Goal: Task Accomplishment & Management: Manage account settings

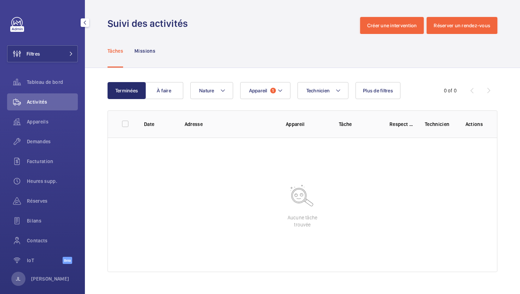
scroll to position [9, 0]
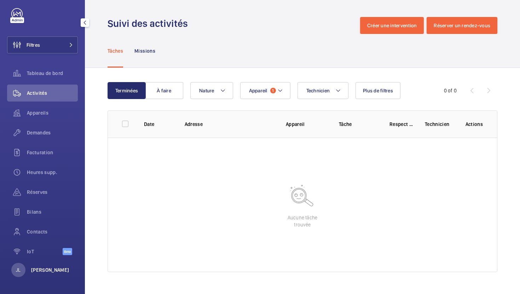
click at [41, 273] on p "[PERSON_NAME]" at bounding box center [50, 270] width 38 height 7
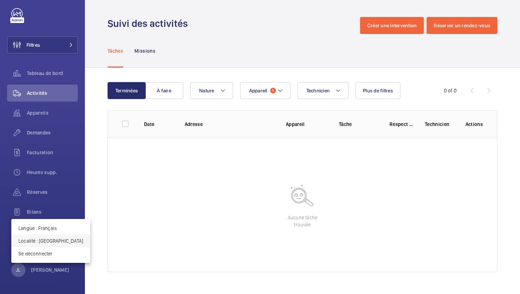
click at [34, 240] on p "Localité : Singapour" at bounding box center [50, 241] width 65 height 7
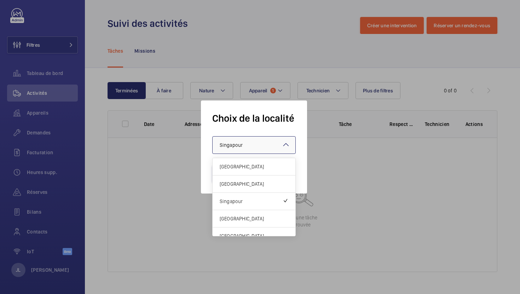
click at [228, 151] on div at bounding box center [254, 145] width 83 height 17
click at [239, 183] on span "[GEOGRAPHIC_DATA]" at bounding box center [254, 184] width 69 height 7
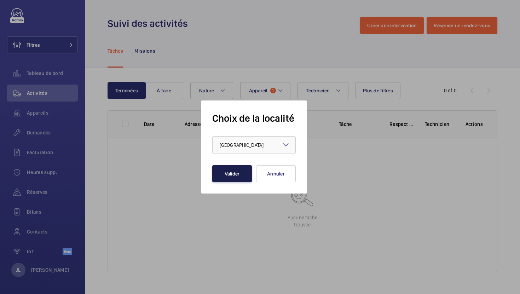
click at [229, 172] on button "Valider" at bounding box center [232, 173] width 40 height 17
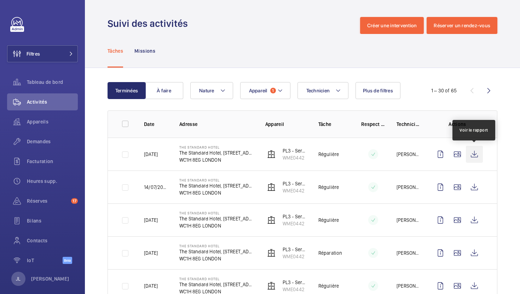
click at [477, 153] on wm-front-icon-button at bounding box center [474, 154] width 17 height 17
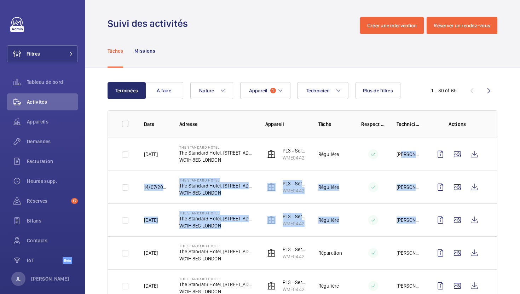
drag, startPoint x: 399, startPoint y: 154, endPoint x: 420, endPoint y: 220, distance: 69.6
click at [0, 0] on tbody "18/08/2025 The Standard Hotel The Standard Hotel, 10 Argyle Street, WC1H 8EG LO…" at bounding box center [0, 0] width 0 height 0
click at [420, 220] on p "[PERSON_NAME]" at bounding box center [409, 220] width 24 height 7
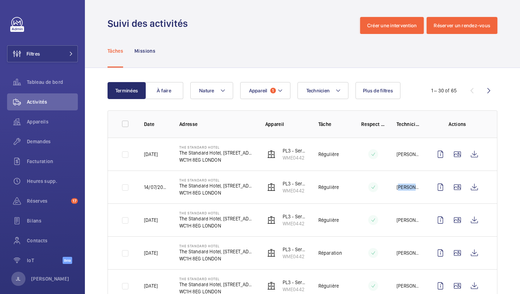
drag, startPoint x: 395, startPoint y: 187, endPoint x: 429, endPoint y: 187, distance: 33.3
click at [0, 0] on tr "14/07/2025 The Standard Hotel The Standard Hotel, 10 Argyle Street, WC1H 8EG LO…" at bounding box center [0, 0] width 0 height 0
click at [389, 209] on td "[PERSON_NAME]" at bounding box center [403, 220] width 35 height 33
click at [476, 155] on wm-front-icon-button at bounding box center [474, 154] width 17 height 17
